Goal: Information Seeking & Learning: Understand process/instructions

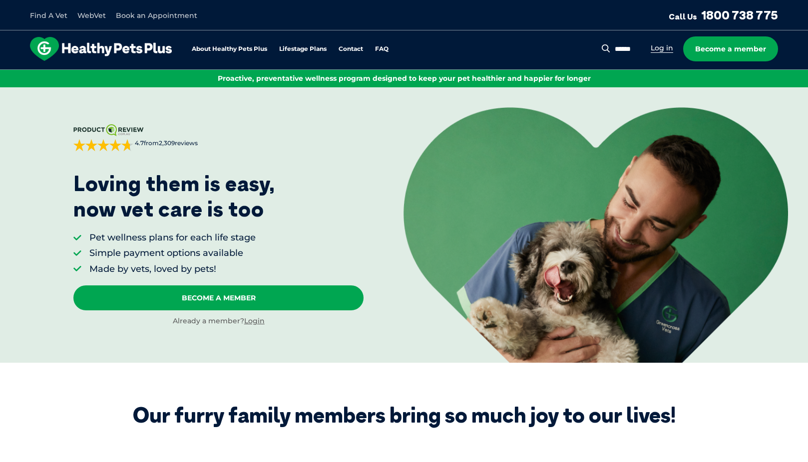
click at [665, 44] on link "Log in" at bounding box center [662, 47] width 22 height 9
click at [627, 41] on div "Search for: Search Log in Become a member" at bounding box center [695, 48] width 166 height 25
click at [624, 46] on input "Search for:" at bounding box center [604, 49] width 72 height 10
type input "**********"
click at [556, 43] on button "Search" at bounding box center [562, 48] width 12 height 10
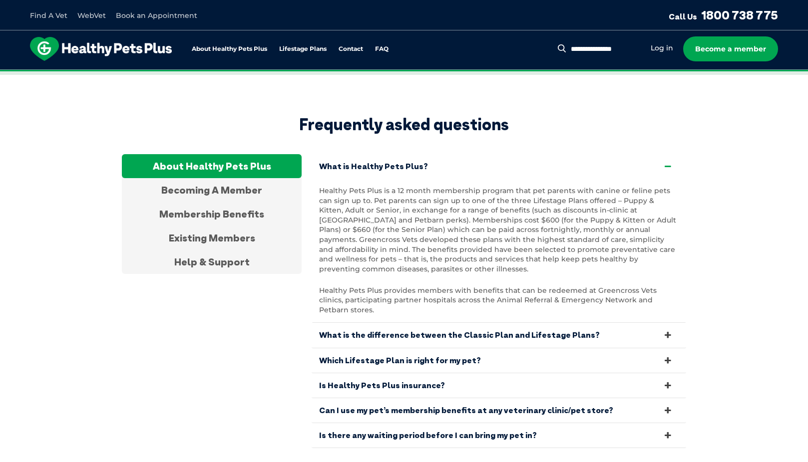
scroll to position [1898, 0]
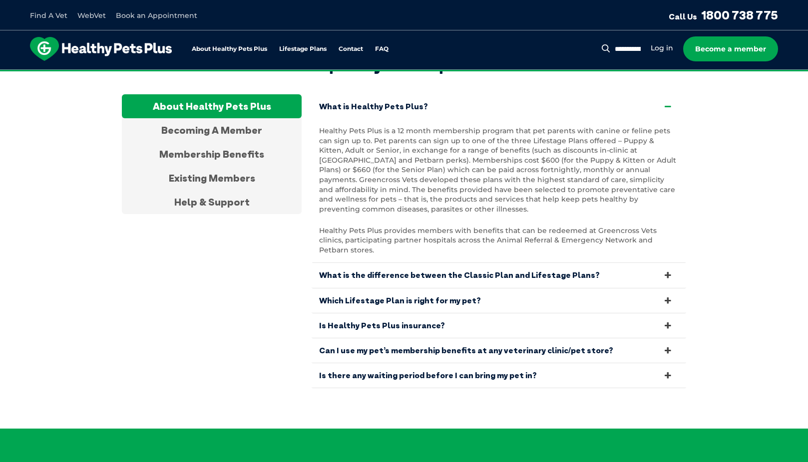
click at [527, 263] on link "What is the difference between the Classic Plan and Lifestage Plans?" at bounding box center [499, 275] width 375 height 24
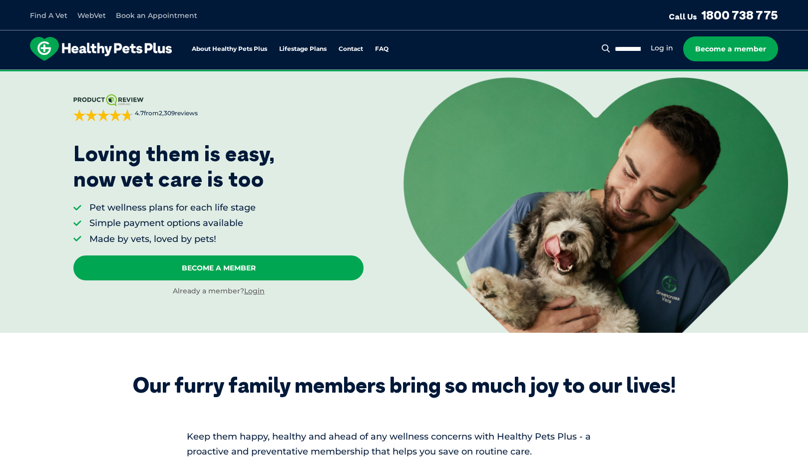
scroll to position [0, 0]
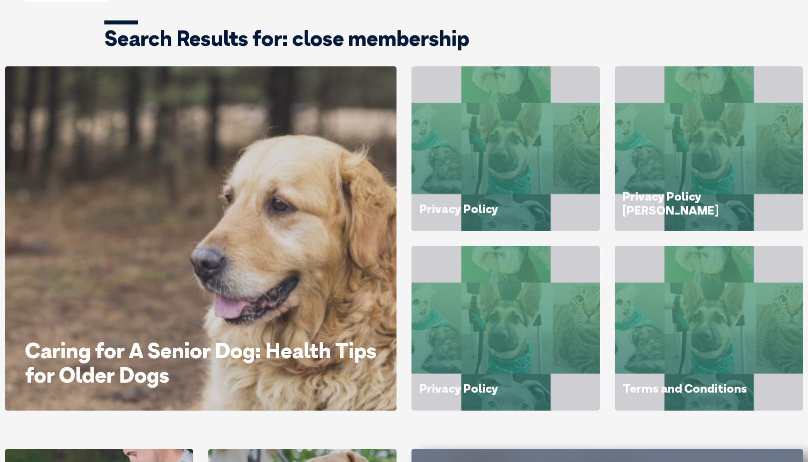
scroll to position [76, 0]
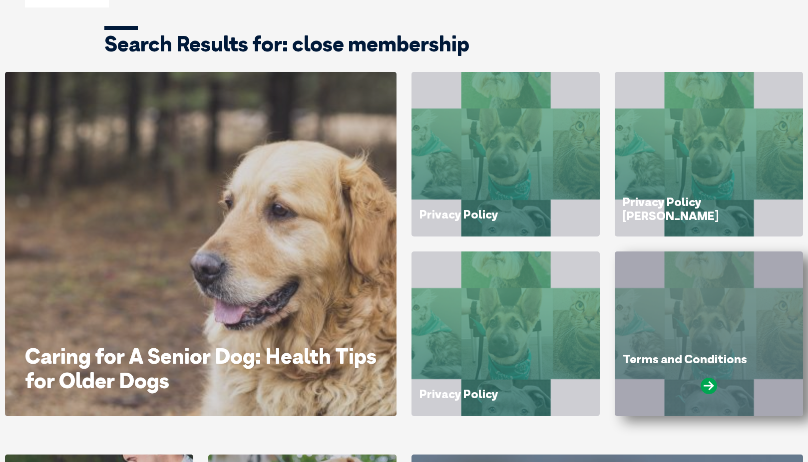
click at [699, 387] on div at bounding box center [709, 390] width 172 height 25
click at [709, 384] on icon at bounding box center [709, 386] width 16 height 16
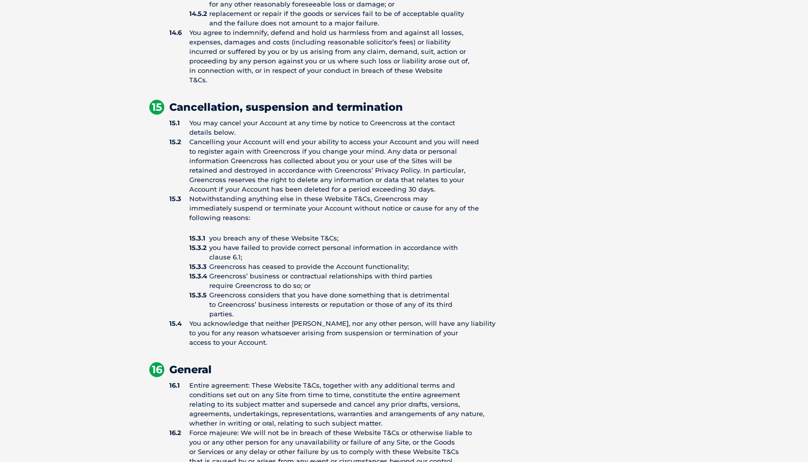
scroll to position [3695, 0]
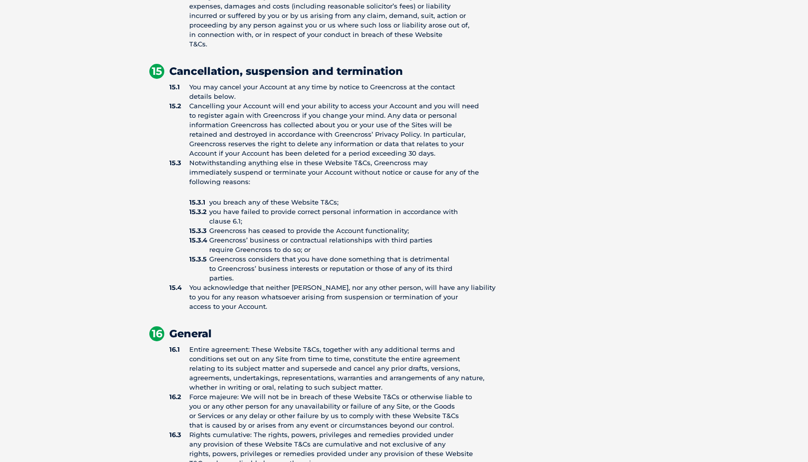
click at [486, 106] on li "Cancelling your Account will end your ability to access your Account and you wi…" at bounding box center [339, 129] width 340 height 57
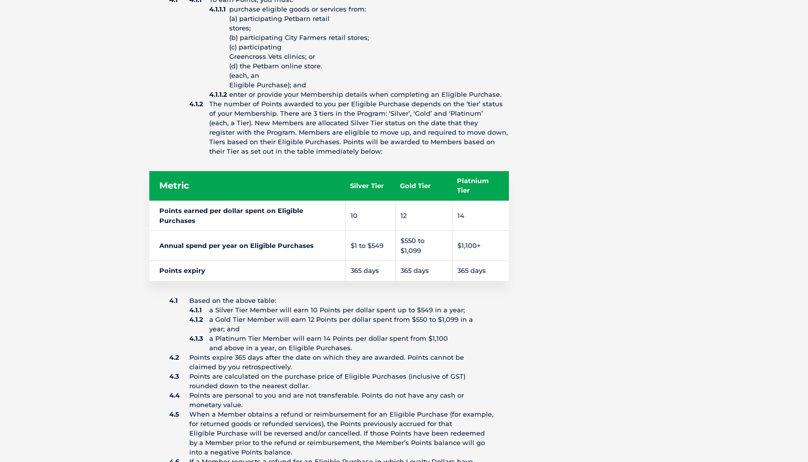
scroll to position [6092, 0]
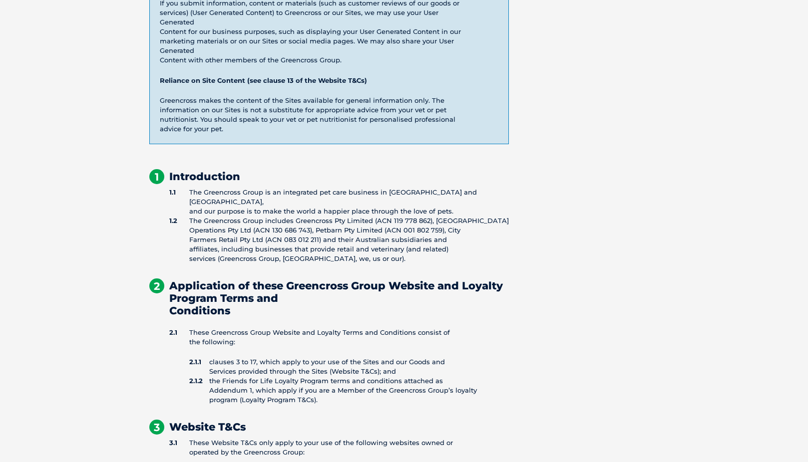
scroll to position [0, 0]
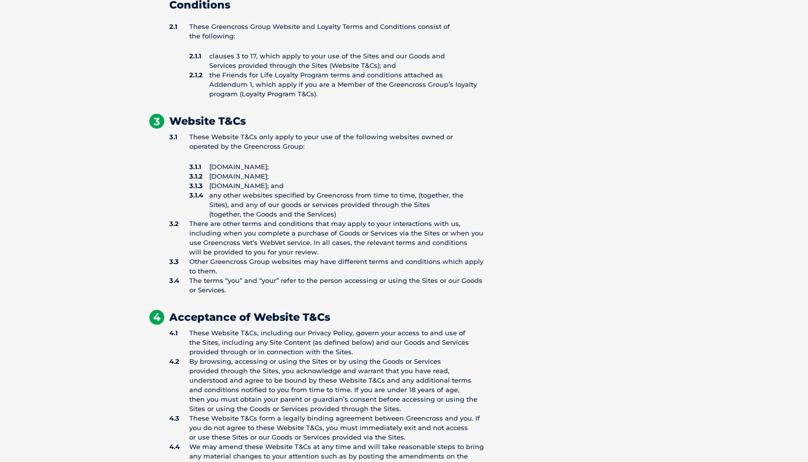
scroll to position [699, 0]
